Goal: Find specific page/section: Find specific page/section

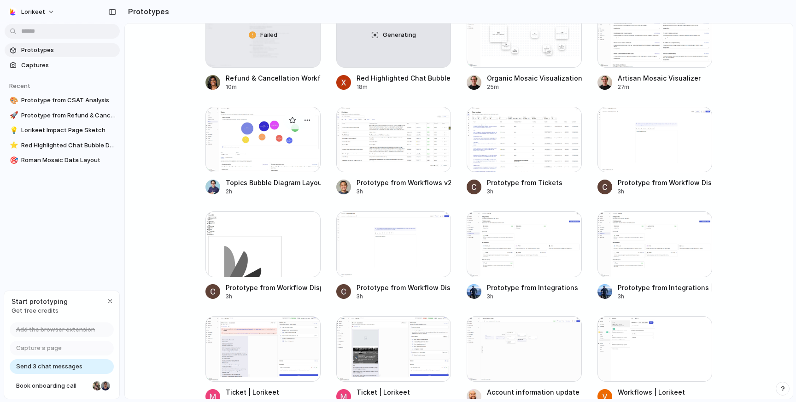
scroll to position [372, 0]
click at [255, 153] on div at bounding box center [263, 140] width 115 height 65
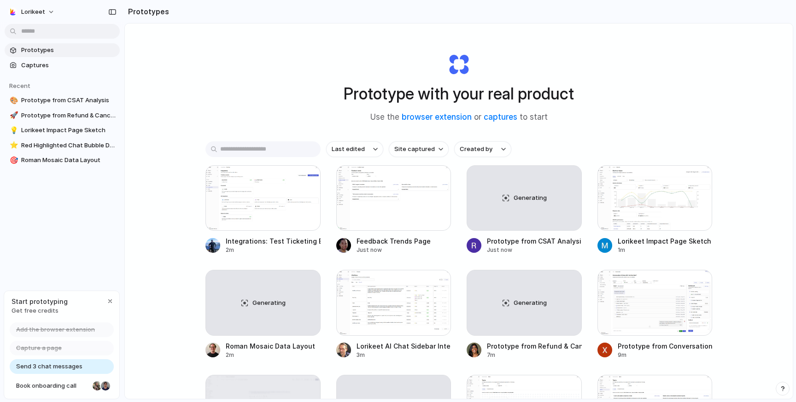
scroll to position [28, 0]
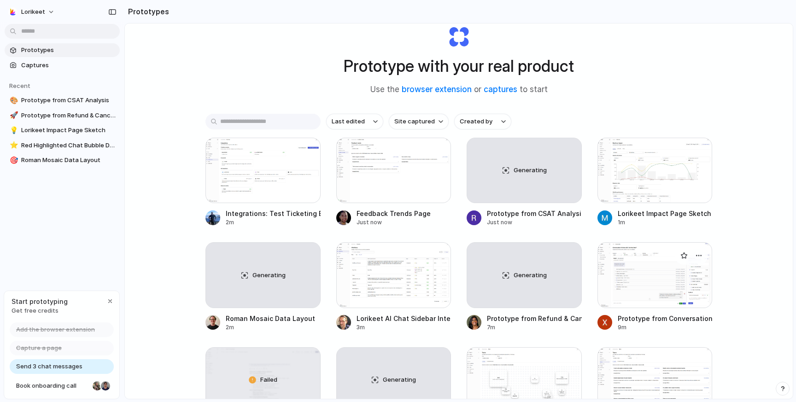
click at [634, 290] on div at bounding box center [655, 274] width 115 height 65
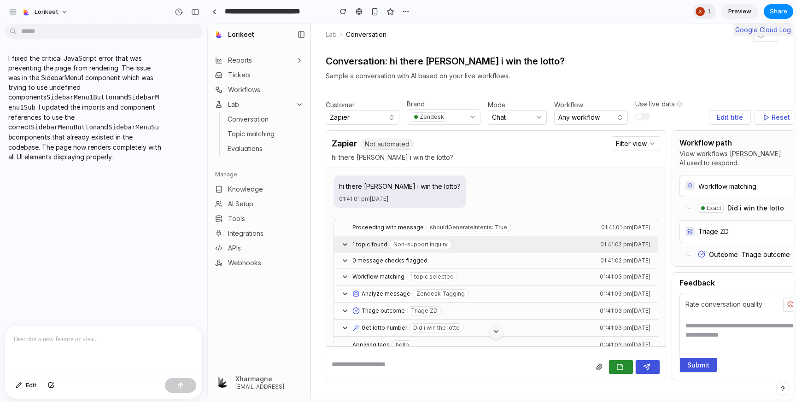
click at [371, 246] on span "1 topic found" at bounding box center [369, 244] width 35 height 6
click at [345, 246] on icon at bounding box center [344, 244] width 7 height 7
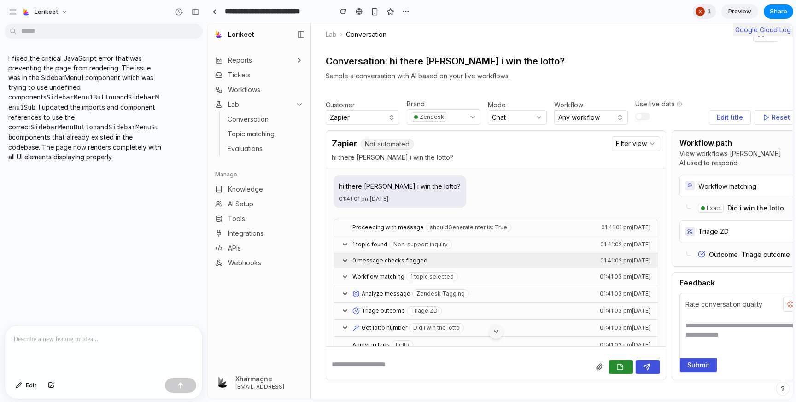
click at [360, 261] on span "0 message checks flagged" at bounding box center [389, 261] width 75 height 6
click at [359, 261] on span "0 message checks flagged" at bounding box center [389, 261] width 75 height 6
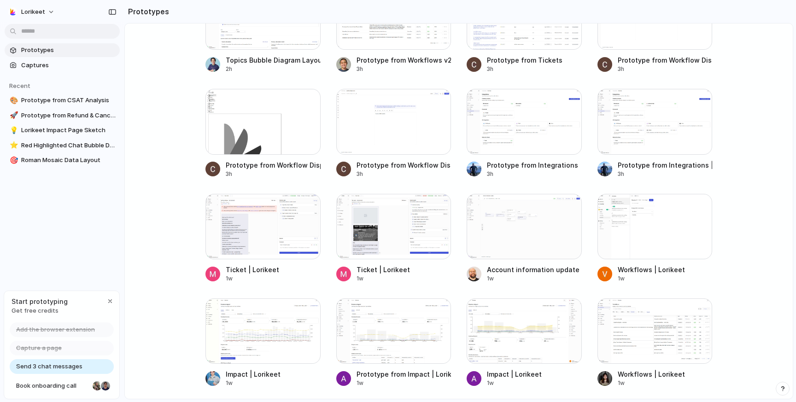
scroll to position [565, 0]
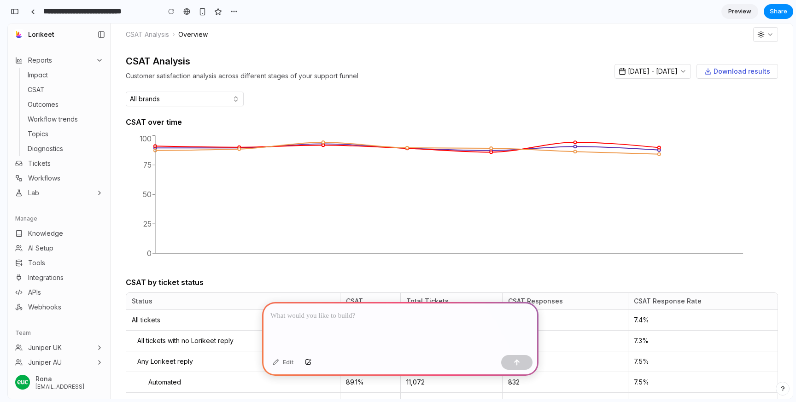
scroll to position [0, 8]
click at [428, 311] on p at bounding box center [400, 316] width 260 height 11
